Goal: Navigation & Orientation: Understand site structure

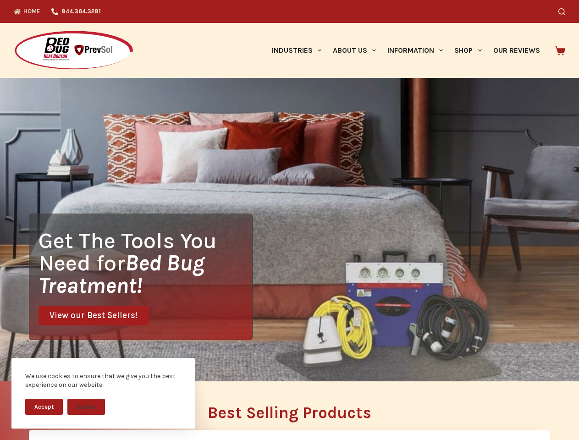
click at [289, 220] on div "Get The Tools You Need for Bed Bug Treatment! View our Best Sellers!" at bounding box center [289, 229] width 579 height 303
click at [44, 406] on button "Accept" at bounding box center [44, 407] width 38 height 16
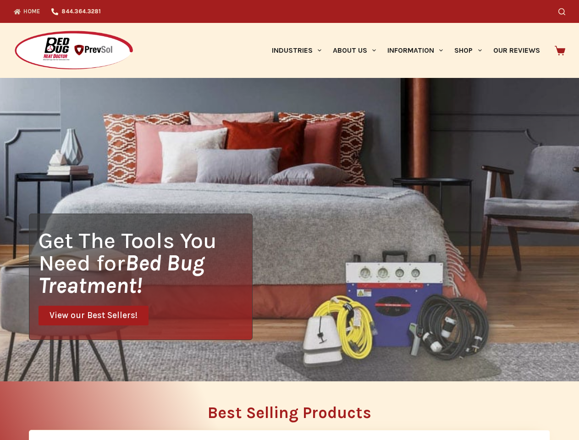
click at [86, 406] on button "Decline" at bounding box center [86, 413] width 38 height 16
click at [565, 11] on icon "Search" at bounding box center [561, 11] width 7 height 7
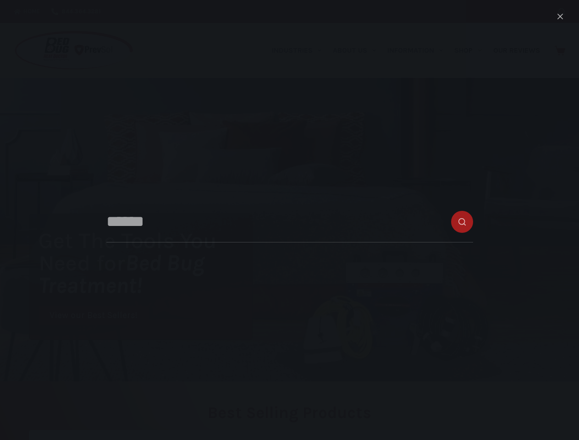
click at [300, 50] on link "Industries" at bounding box center [296, 50] width 61 height 55
click at [358, 50] on link "About Us" at bounding box center [354, 50] width 55 height 55
click at [419, 50] on link "Information" at bounding box center [415, 50] width 67 height 55
click at [471, 50] on link "Shop" at bounding box center [468, 50] width 38 height 55
